Goal: Navigation & Orientation: Understand site structure

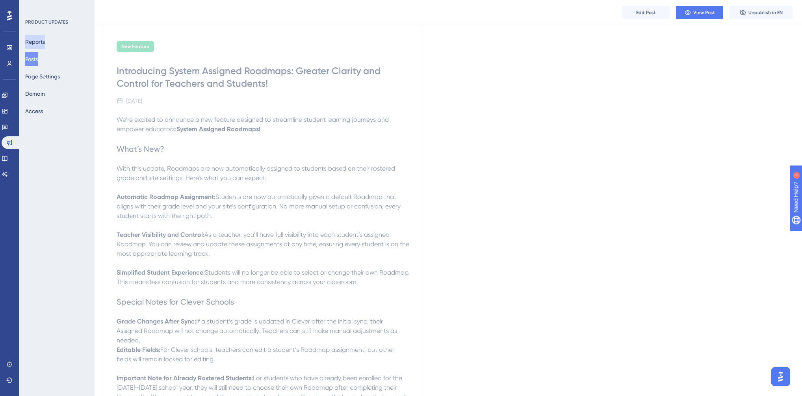
click at [44, 41] on button "Reports" at bounding box center [35, 42] width 20 height 14
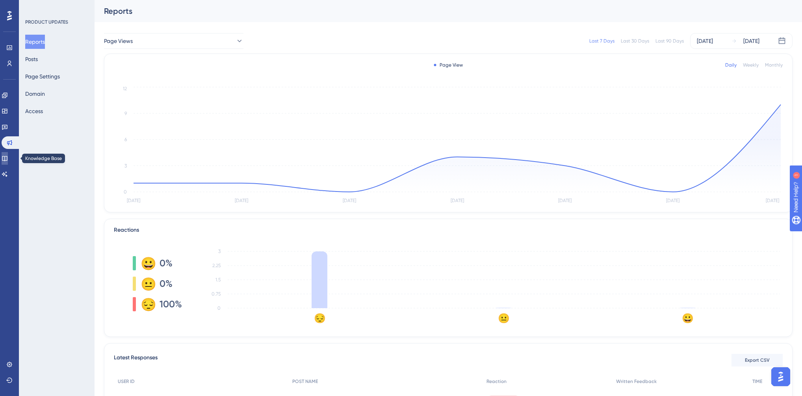
click at [8, 159] on icon at bounding box center [5, 158] width 6 height 6
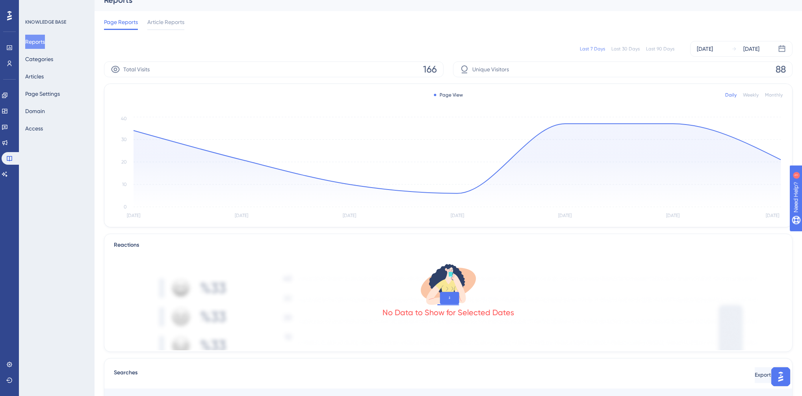
scroll to position [11, 0]
click at [43, 63] on button "Categories" at bounding box center [39, 59] width 28 height 14
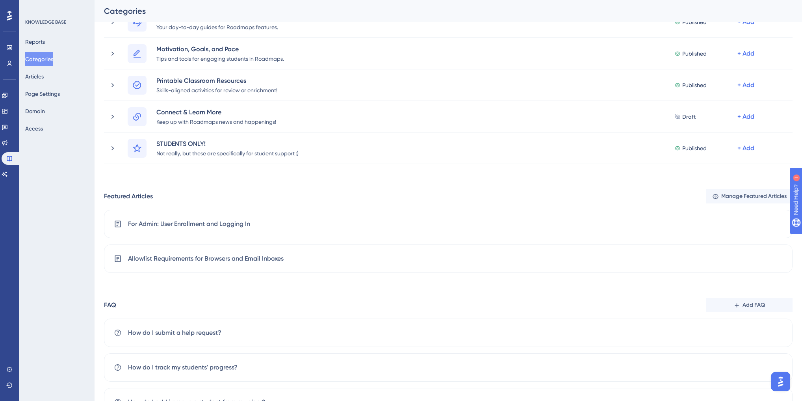
scroll to position [158, 0]
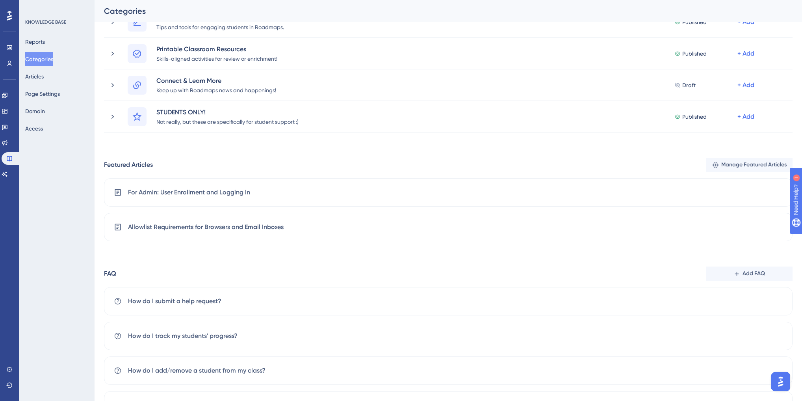
click at [719, 163] on button "Manage Featured Articles" at bounding box center [749, 165] width 87 height 14
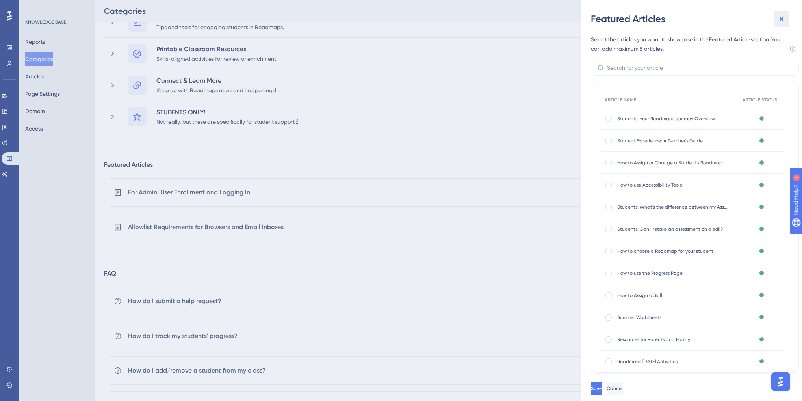
click at [783, 17] on icon at bounding box center [781, 19] width 5 height 5
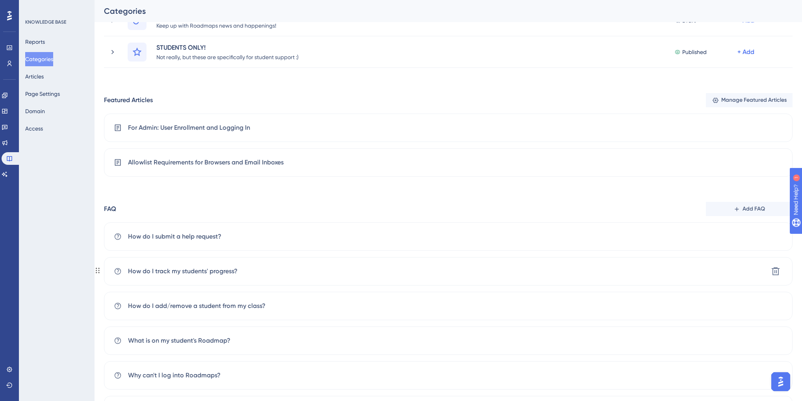
scroll to position [271, 0]
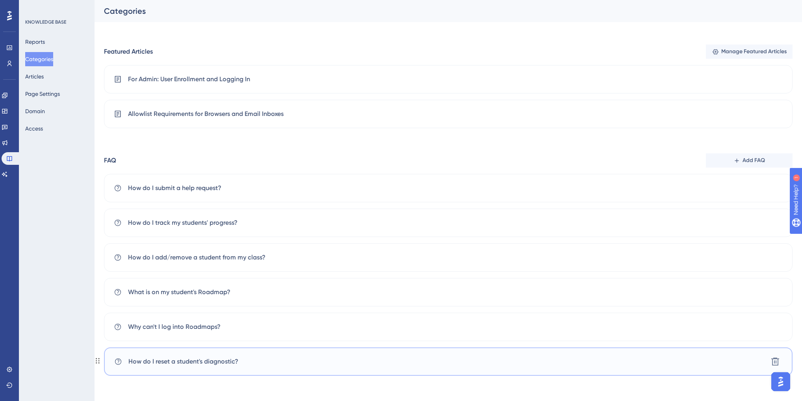
click at [234, 359] on span "How do I reset a student's diagnostic?" at bounding box center [183, 360] width 110 height 9
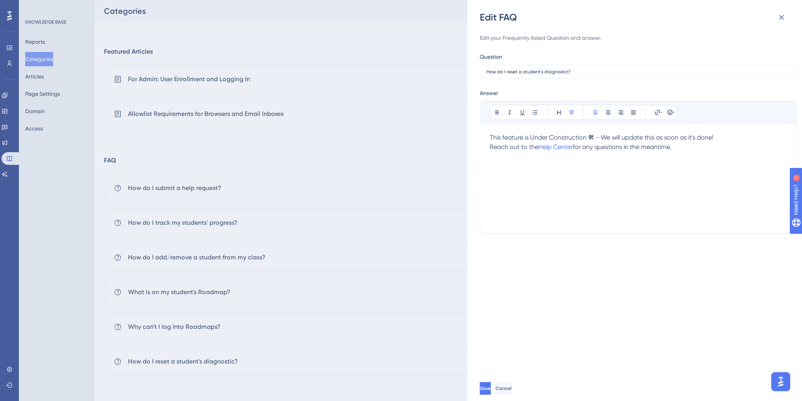
click at [65, 305] on div "Edit FAQ Edit your Frequently Asked Question and answer. Question How do I rese…" at bounding box center [401, 200] width 802 height 401
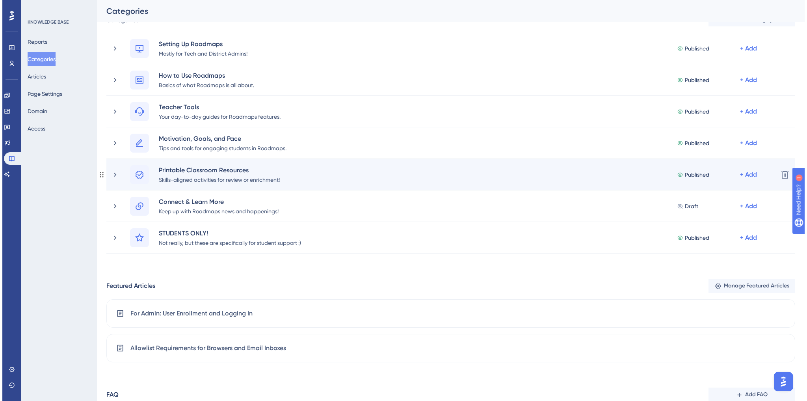
scroll to position [0, 0]
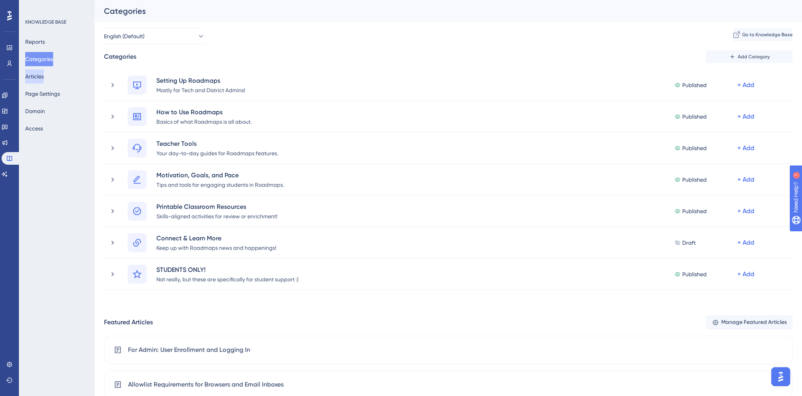
click at [40, 76] on button "Articles" at bounding box center [34, 76] width 19 height 14
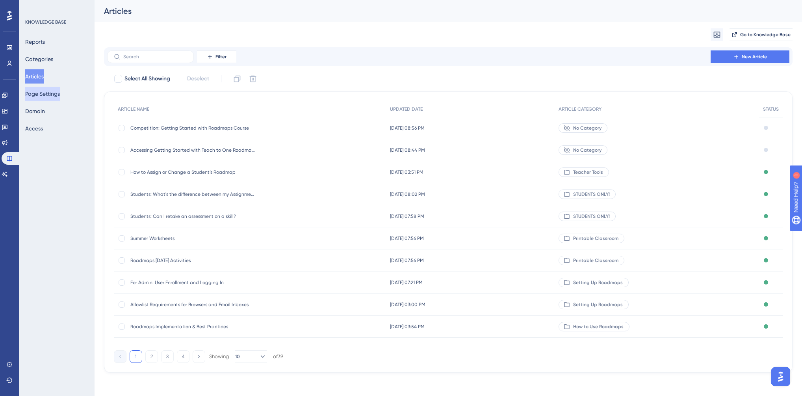
click at [48, 93] on button "Page Settings" at bounding box center [42, 94] width 35 height 14
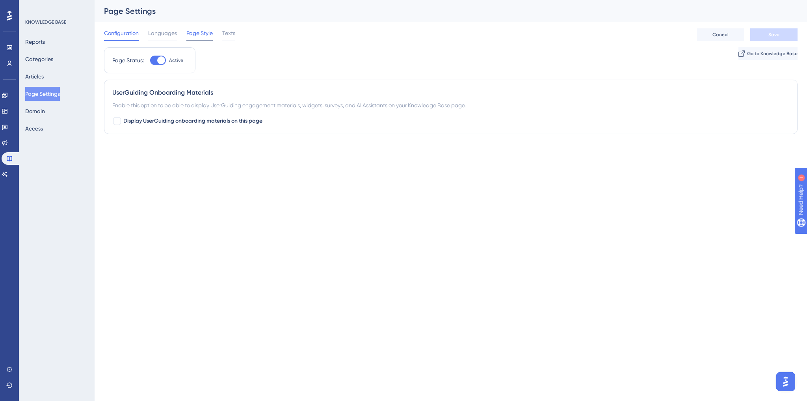
click at [195, 37] on span "Page Style" at bounding box center [199, 32] width 26 height 9
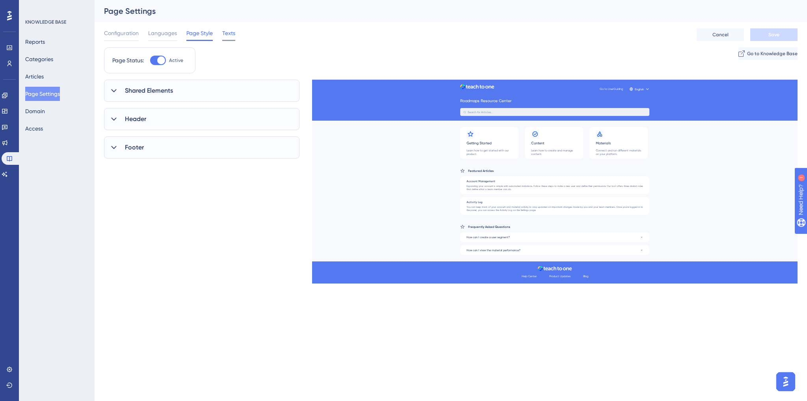
click at [223, 35] on span "Texts" at bounding box center [228, 32] width 13 height 9
click at [41, 111] on button "Domain" at bounding box center [35, 111] width 20 height 14
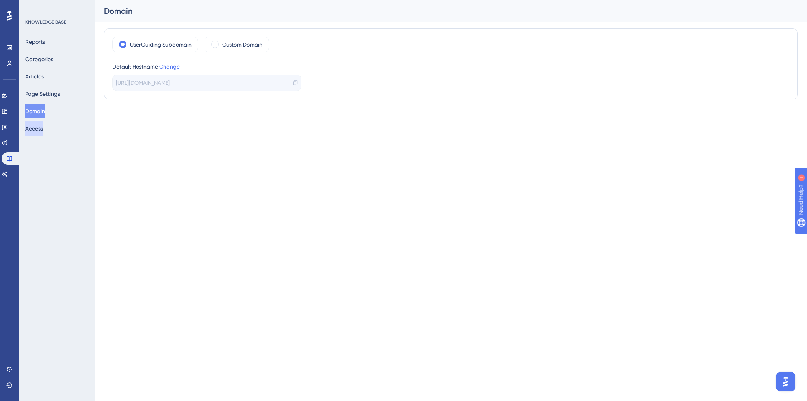
click at [36, 132] on button "Access" at bounding box center [34, 128] width 18 height 14
